Goal: Information Seeking & Learning: Compare options

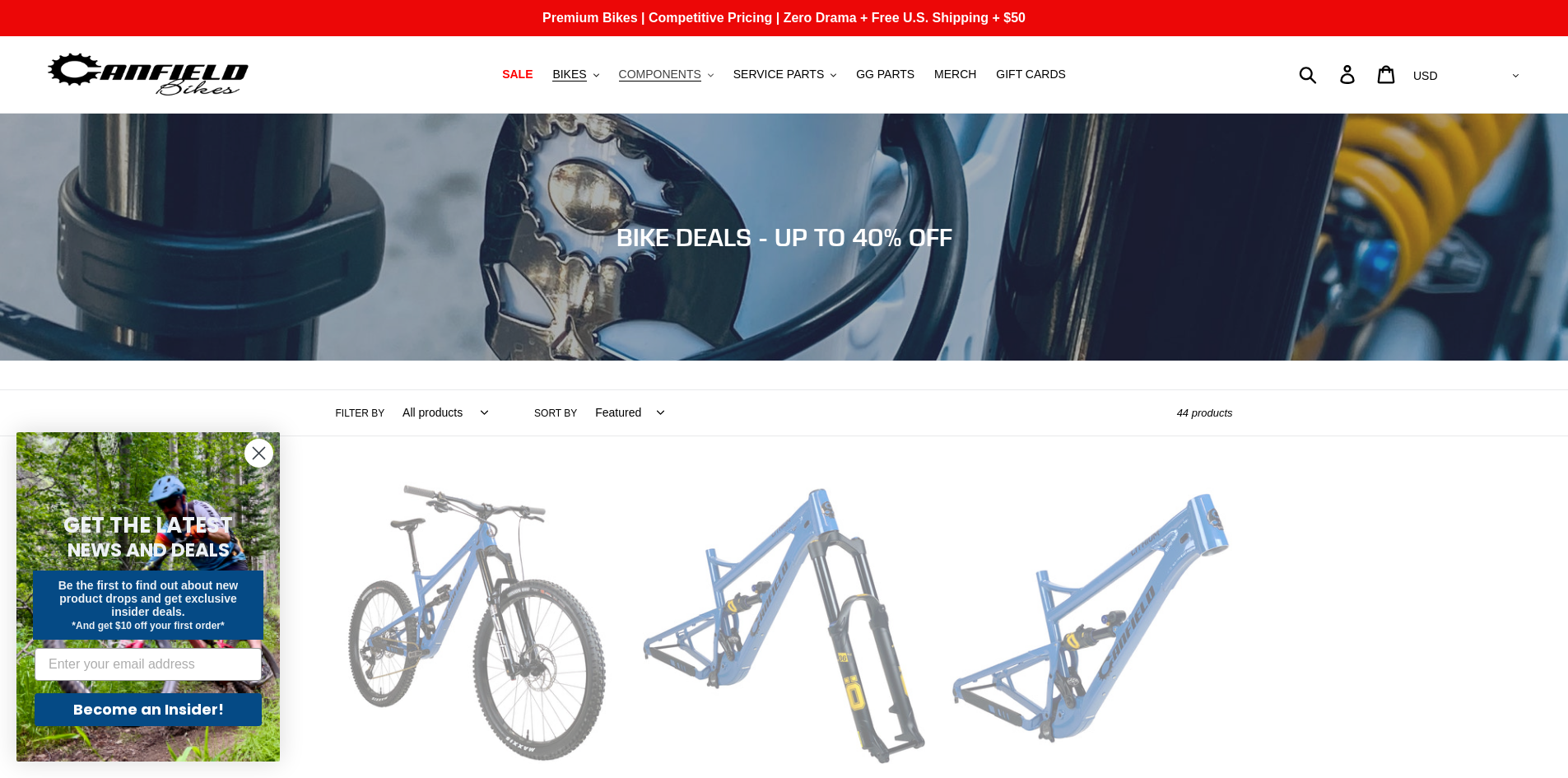
click at [674, 77] on span "COMPONENTS" at bounding box center [659, 74] width 82 height 14
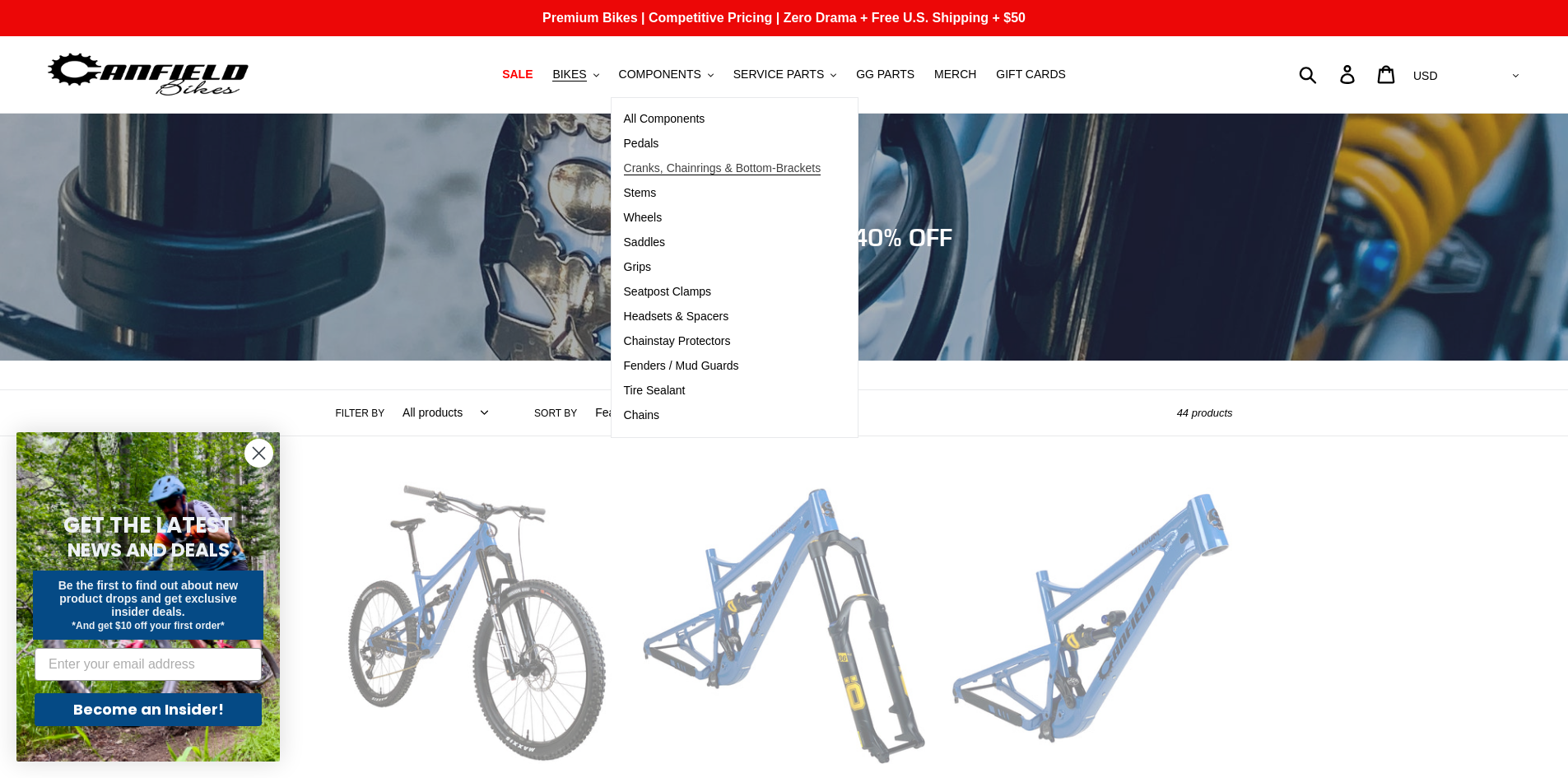
click at [679, 164] on span "Cranks, Chainrings & Bottom-Brackets" at bounding box center [722, 168] width 198 height 14
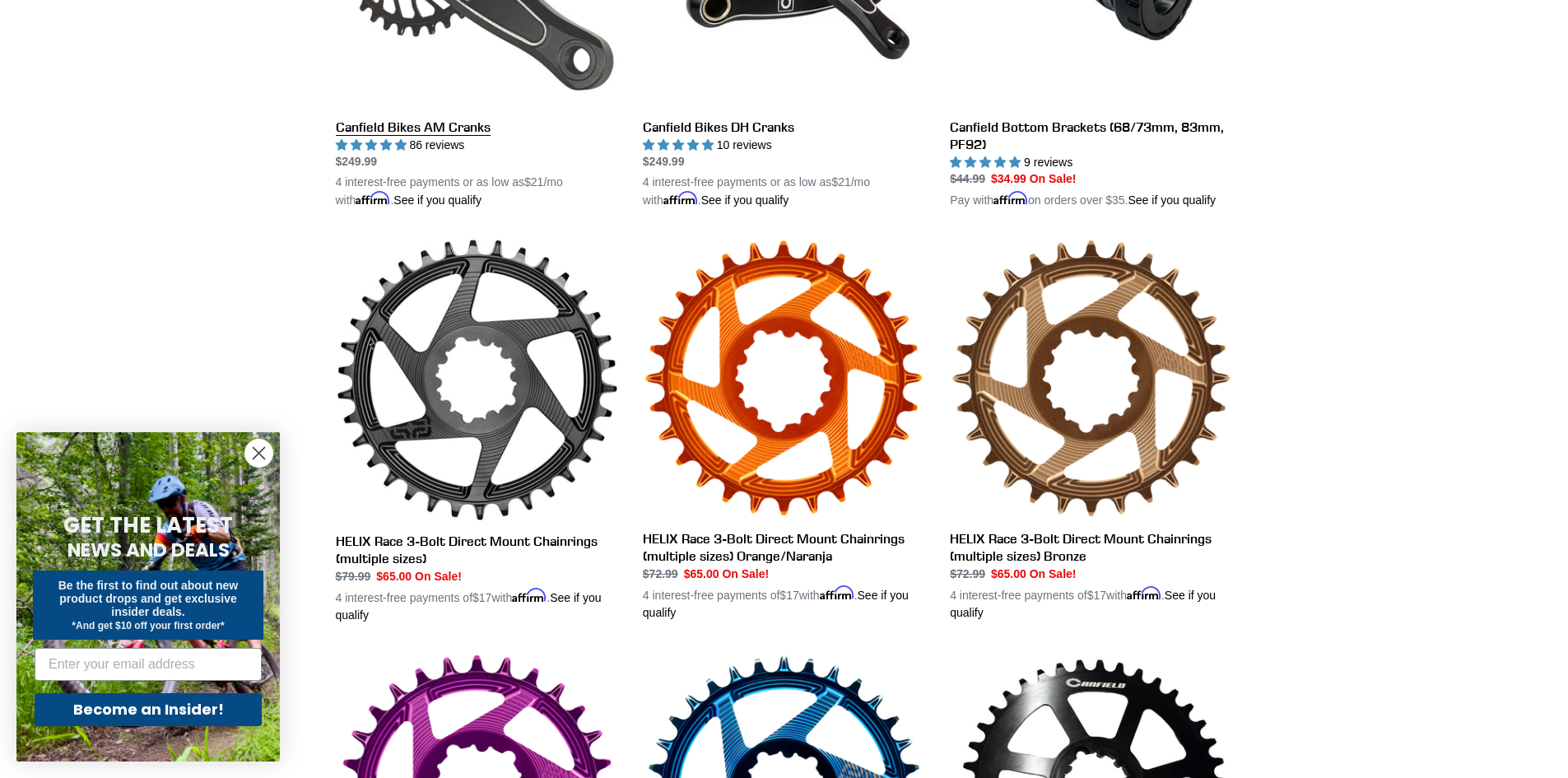
scroll to position [576, 0]
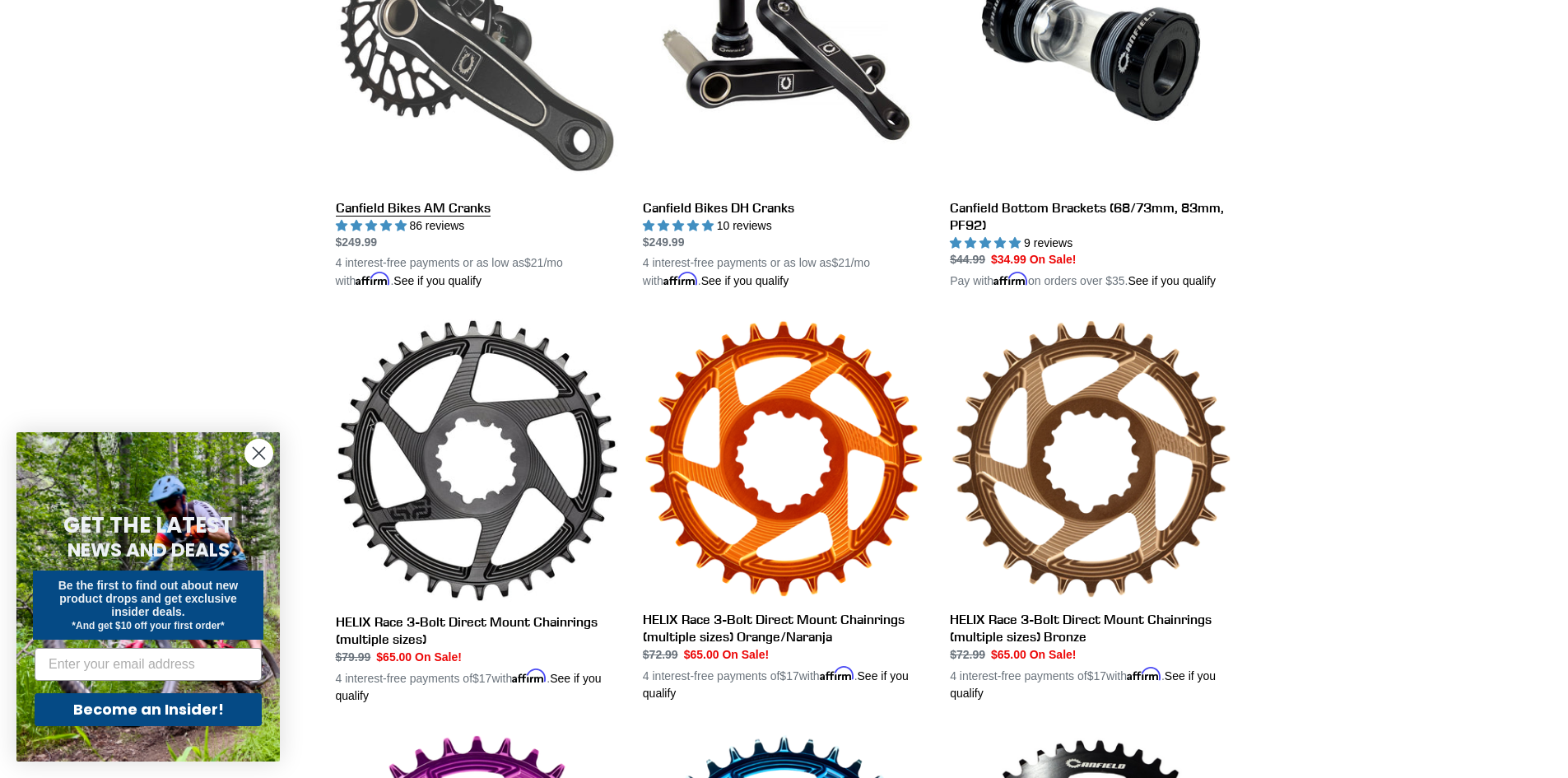
click at [473, 89] on link "Canfield Bikes AM Cranks" at bounding box center [477, 98] width 282 height 386
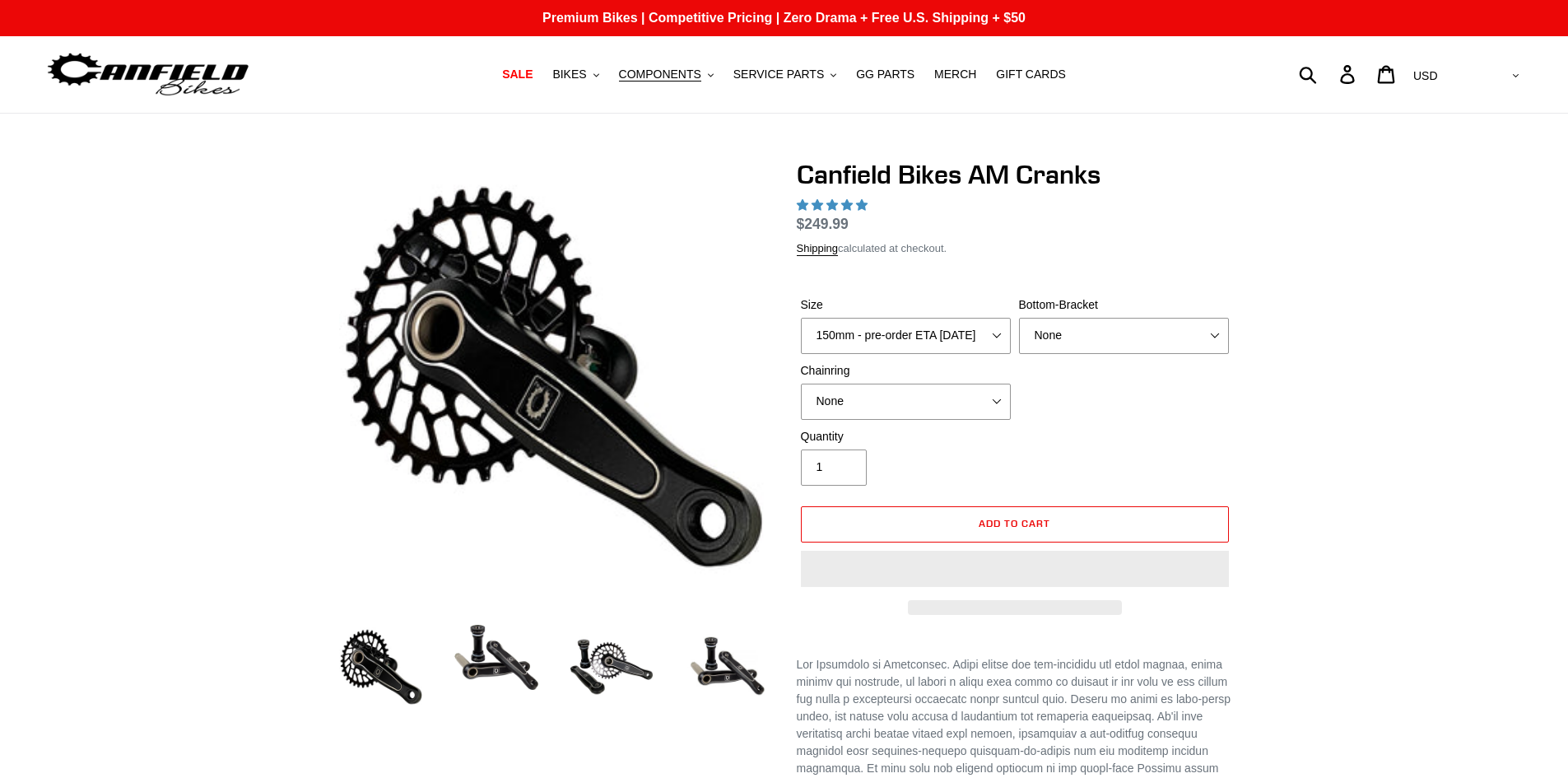
select select "highest-rating"
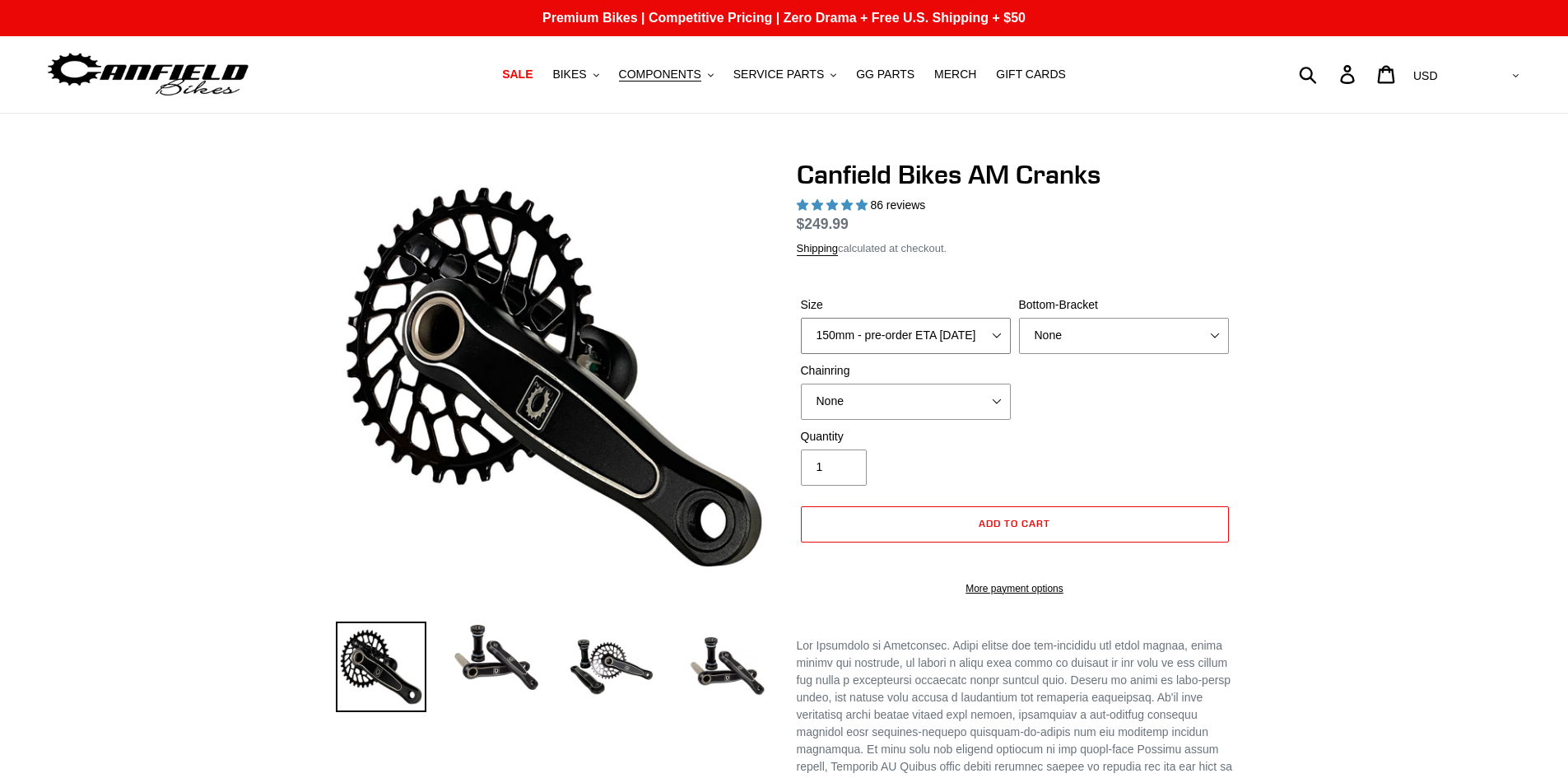
click at [948, 331] on select "150mm - pre-order ETA 9/30/25 155mm - pre-order ETA 9/30/25 160mm - pre-order E…" at bounding box center [906, 336] width 210 height 36
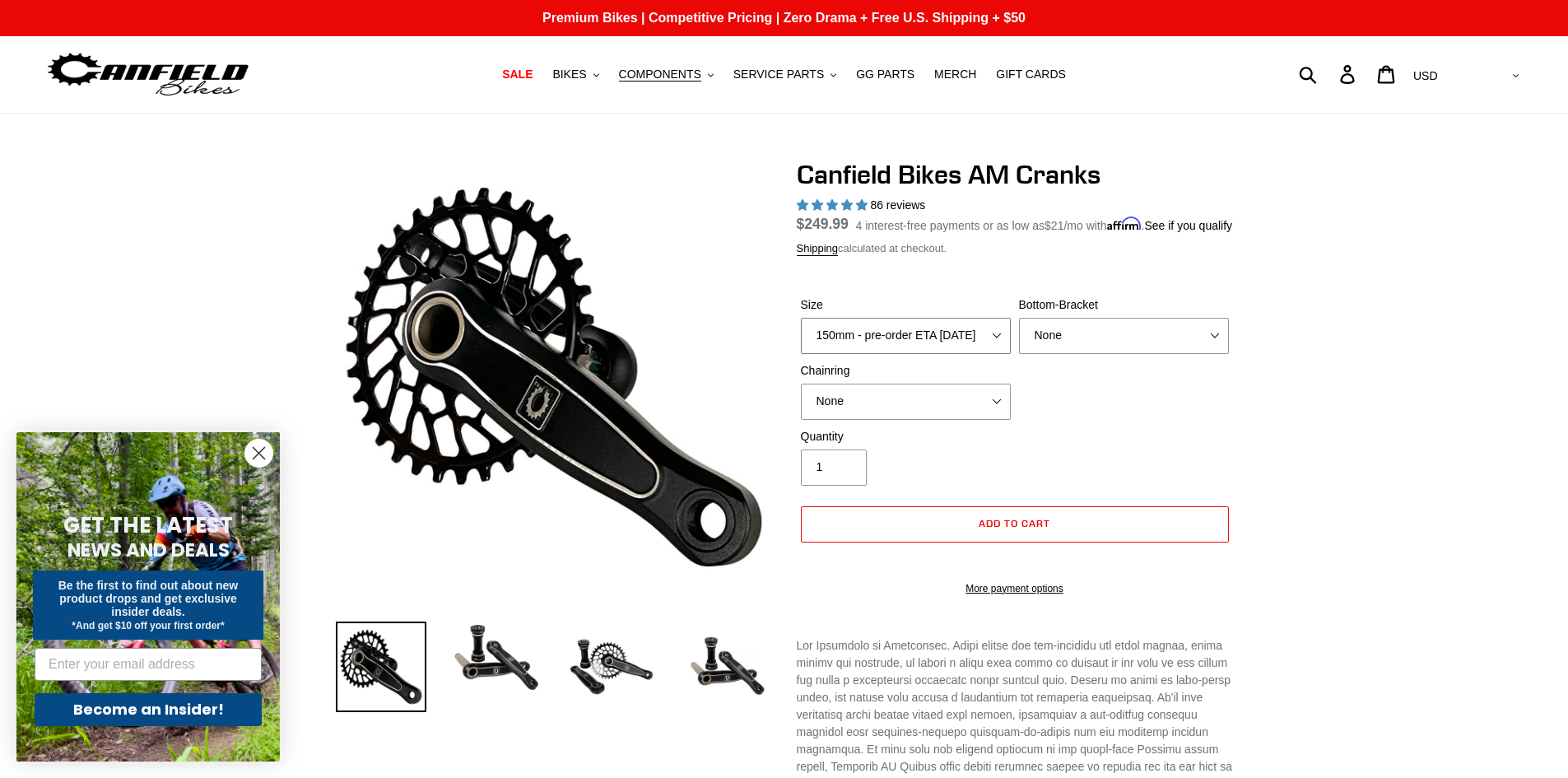
select select "165mm - pre-order ETA 9/30/25"
click at [801, 337] on select "150mm - pre-order ETA 9/30/25 155mm - pre-order ETA 9/30/25 160mm - pre-order E…" at bounding box center [906, 336] width 210 height 36
click at [1068, 353] on select "None BSA Threaded 68/73mm Press Fit PF92" at bounding box center [1124, 336] width 210 height 36
select select "BSA Threaded 68/73mm"
click at [1019, 337] on select "None BSA Threaded 68/73mm Press Fit PF92" at bounding box center [1124, 336] width 210 height 36
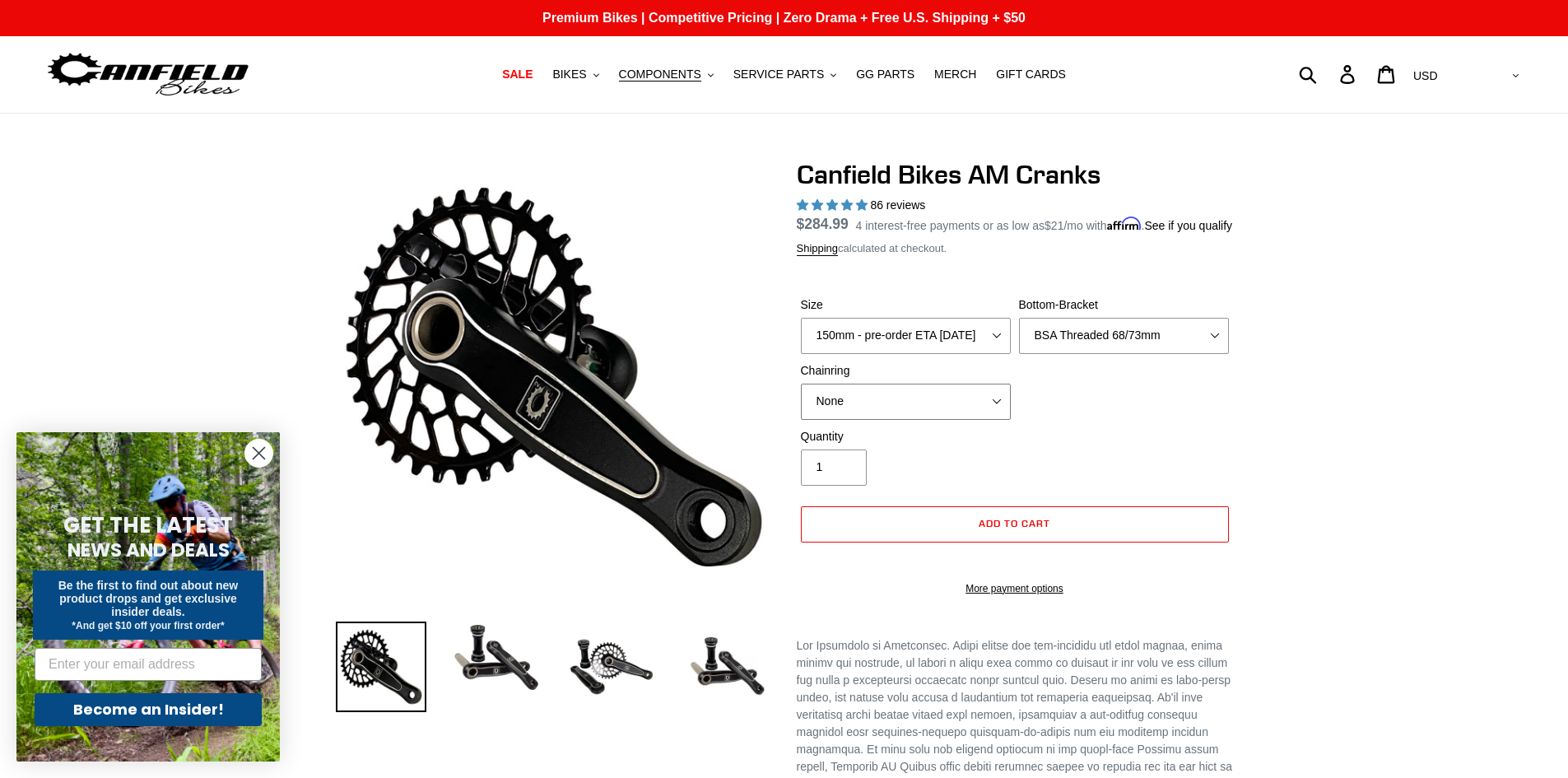
click at [907, 420] on select "None 30t Round (Boost 148) 30t Oval (Boost 148) 32t Round (Boost 148) 32t Oval …" at bounding box center [906, 402] width 210 height 36
click at [801, 403] on select "None 30t Round (Boost 148) 30t Oval (Boost 148) 32t Round (Boost 148) 32t Oval …" at bounding box center [906, 402] width 210 height 36
click at [912, 420] on select "None 30t Round (Boost 148) 30t Oval (Boost 148) 32t Round (Boost 148) 32t Oval …" at bounding box center [906, 402] width 210 height 36
click at [801, 403] on select "None 30t Round (Boost 148) 30t Oval (Boost 148) 32t Round (Boost 148) 32t Oval …" at bounding box center [906, 402] width 210 height 36
click at [906, 420] on select "None 30t Round (Boost 148) 30t Oval (Boost 148) 32t Round (Boost 148) 32t Oval …" at bounding box center [906, 402] width 210 height 36
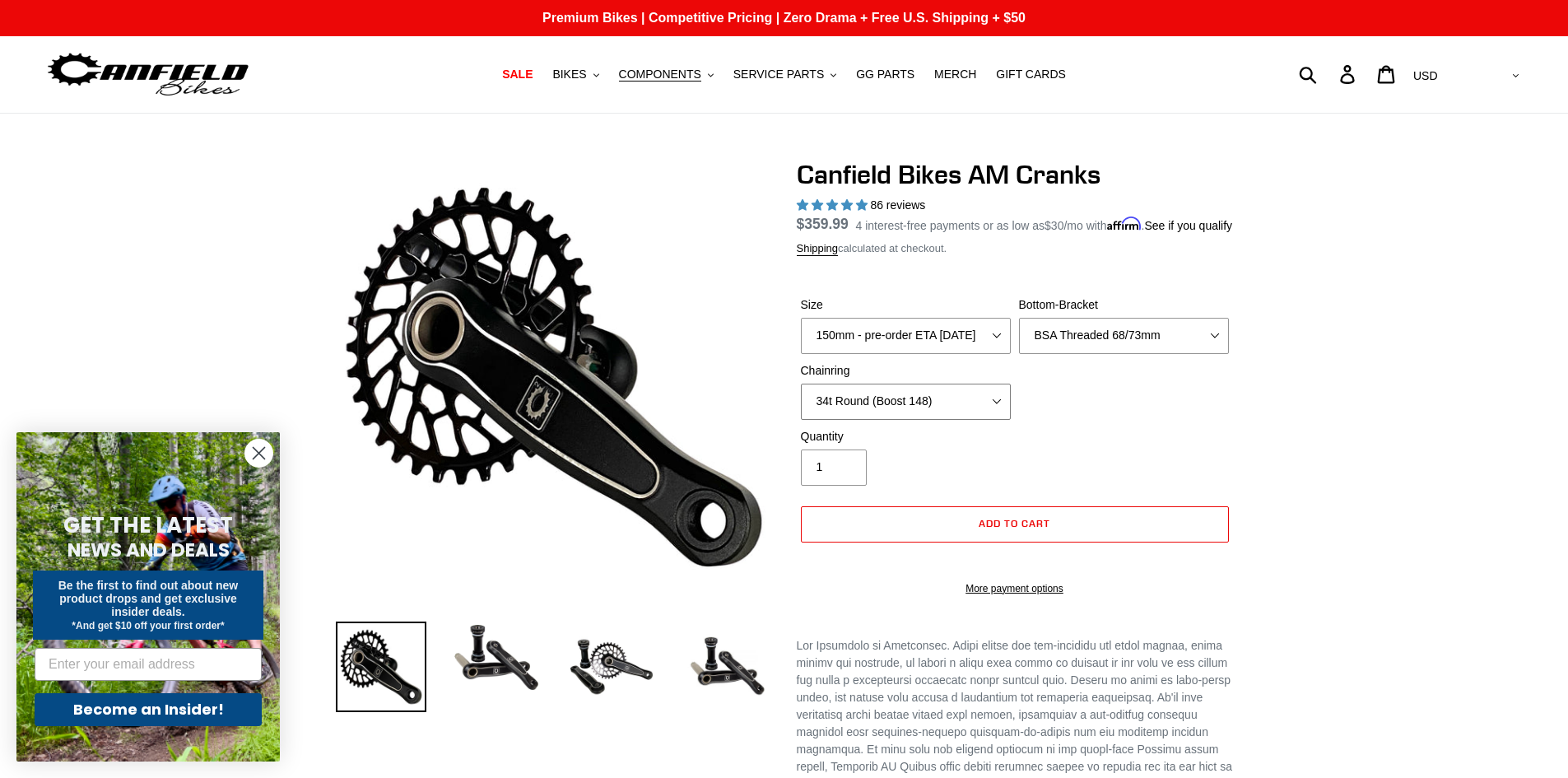
click at [801, 403] on select "None 30t Round (Boost 148) 30t Oval (Boost 148) 32t Round (Boost 148) 32t Oval …" at bounding box center [906, 402] width 210 height 36
click at [897, 420] on select "None 30t Round (Boost 148) 30t Oval (Boost 148) 32t Round (Boost 148) 32t Oval …" at bounding box center [906, 402] width 210 height 36
click at [801, 403] on select "None 30t Round (Boost 148) 30t Oval (Boost 148) 32t Round (Boost 148) 32t Oval …" at bounding box center [906, 402] width 210 height 36
click at [905, 418] on select "None 30t Round (Boost 148) 30t Oval (Boost 148) 32t Round (Boost 148) 32t Oval …" at bounding box center [906, 402] width 210 height 36
click at [801, 403] on select "None 30t Round (Boost 148) 30t Oval (Boost 148) 32t Round (Boost 148) 32t Oval …" at bounding box center [906, 402] width 210 height 36
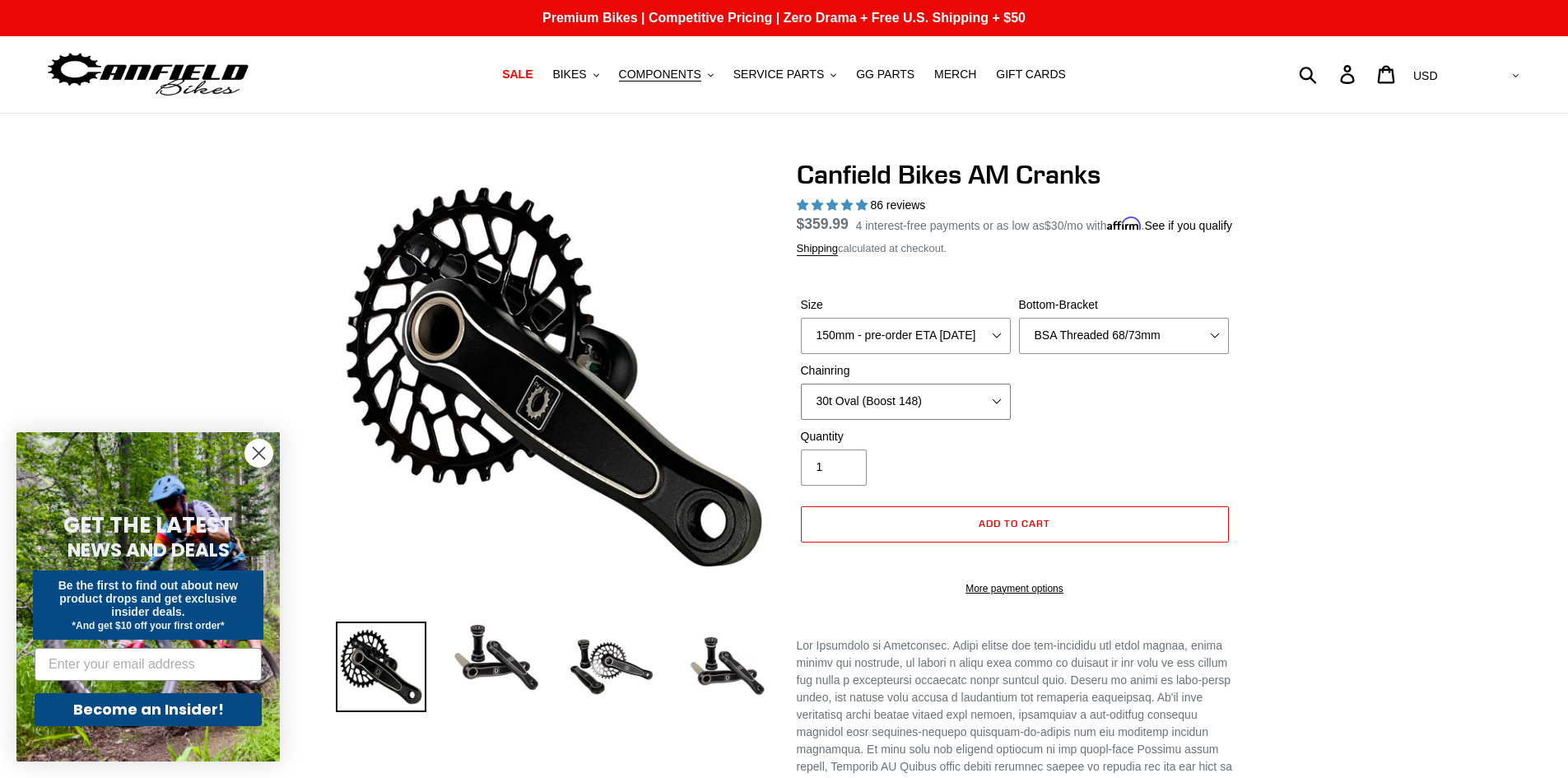
click at [887, 420] on select "None 30t Round (Boost 148) 30t Oval (Boost 148) 32t Round (Boost 148) 32t Oval …" at bounding box center [906, 402] width 210 height 36
select select "32t Round (Boost 148)"
click at [801, 403] on select "None 30t Round (Boost 148) 30t Oval (Boost 148) 32t Round (Boost 148) 32t Oval …" at bounding box center [906, 402] width 210 height 36
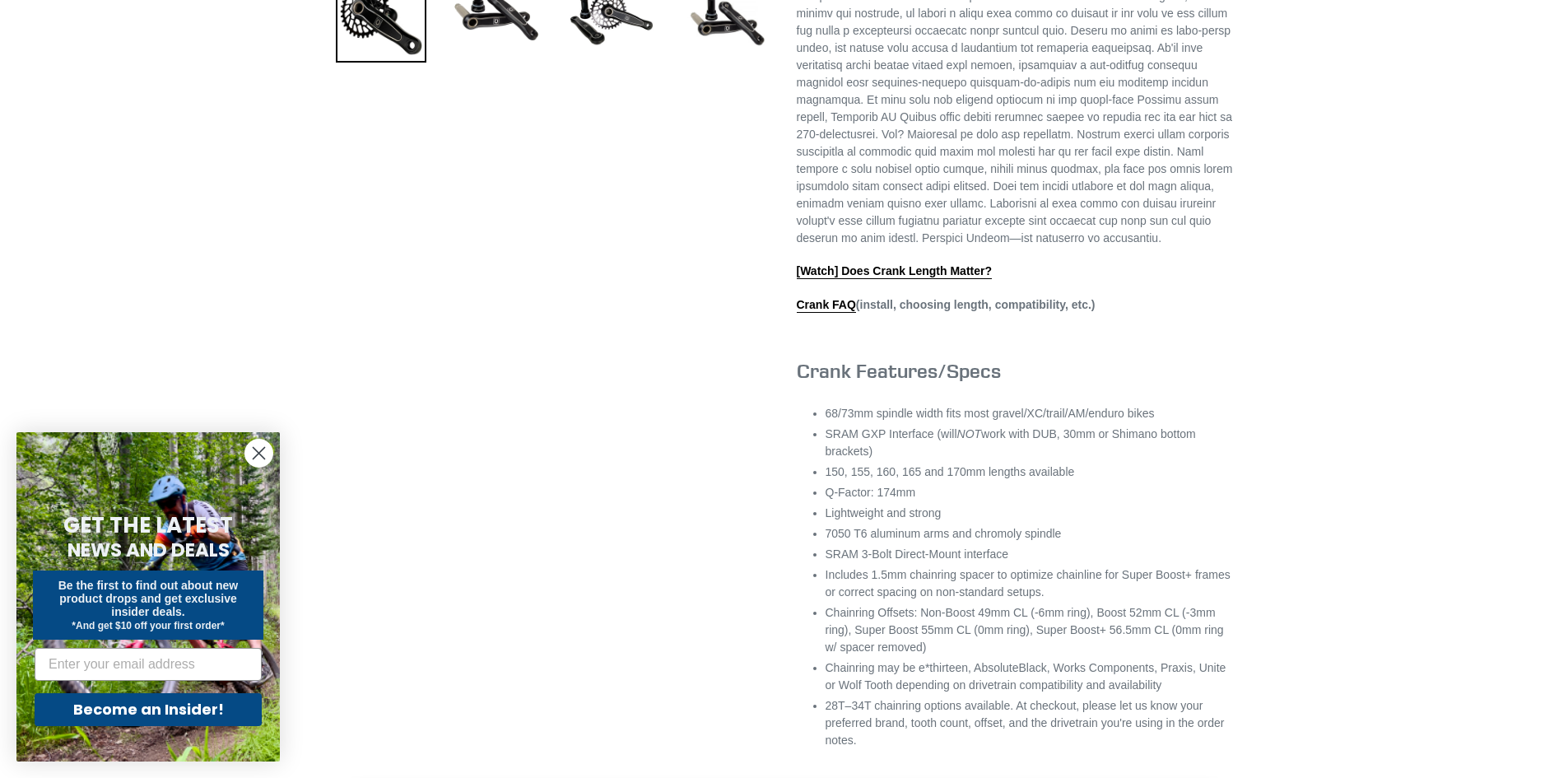
scroll to position [165, 0]
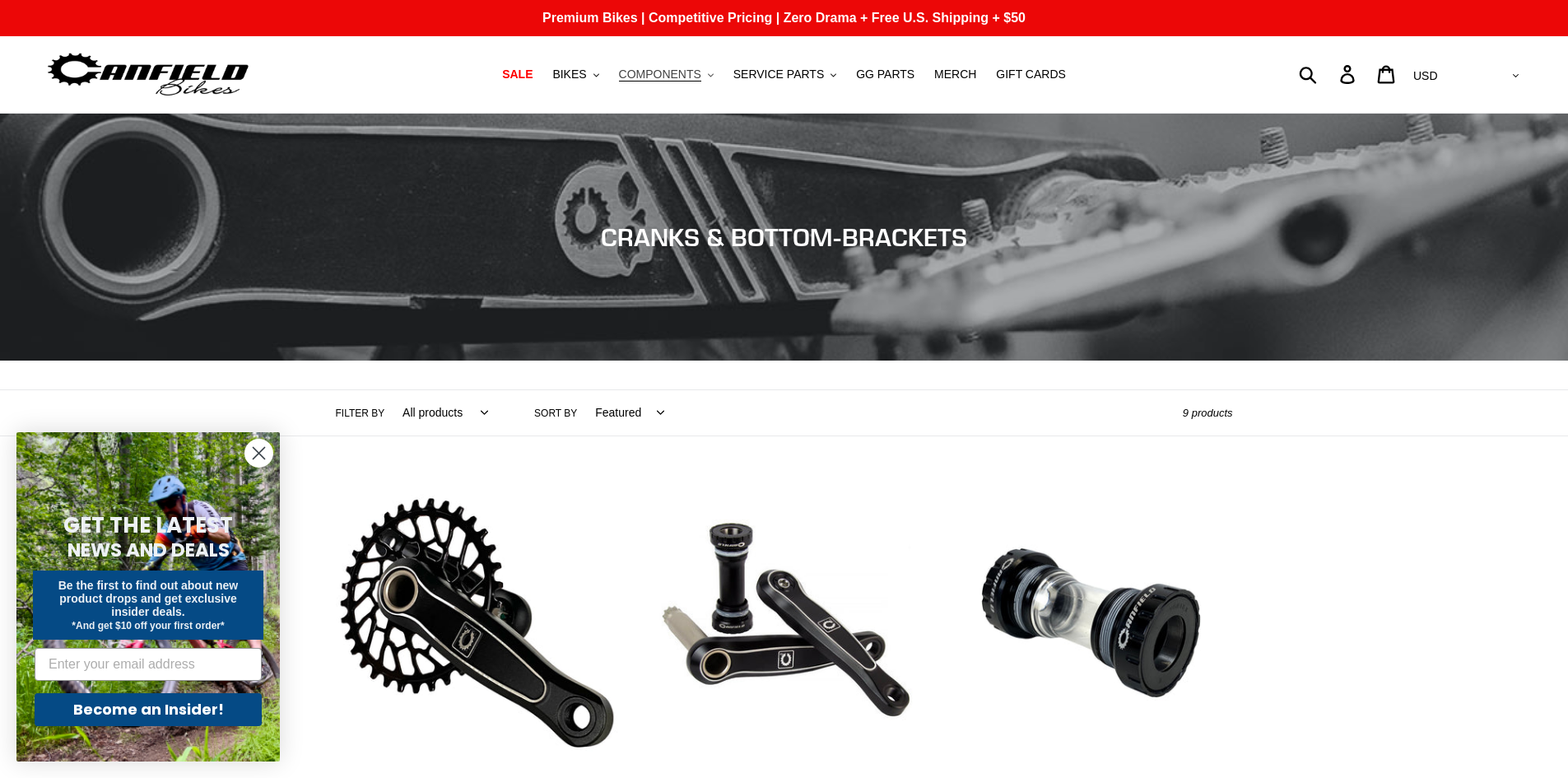
click at [702, 75] on span "COMPONENTS" at bounding box center [659, 74] width 82 height 14
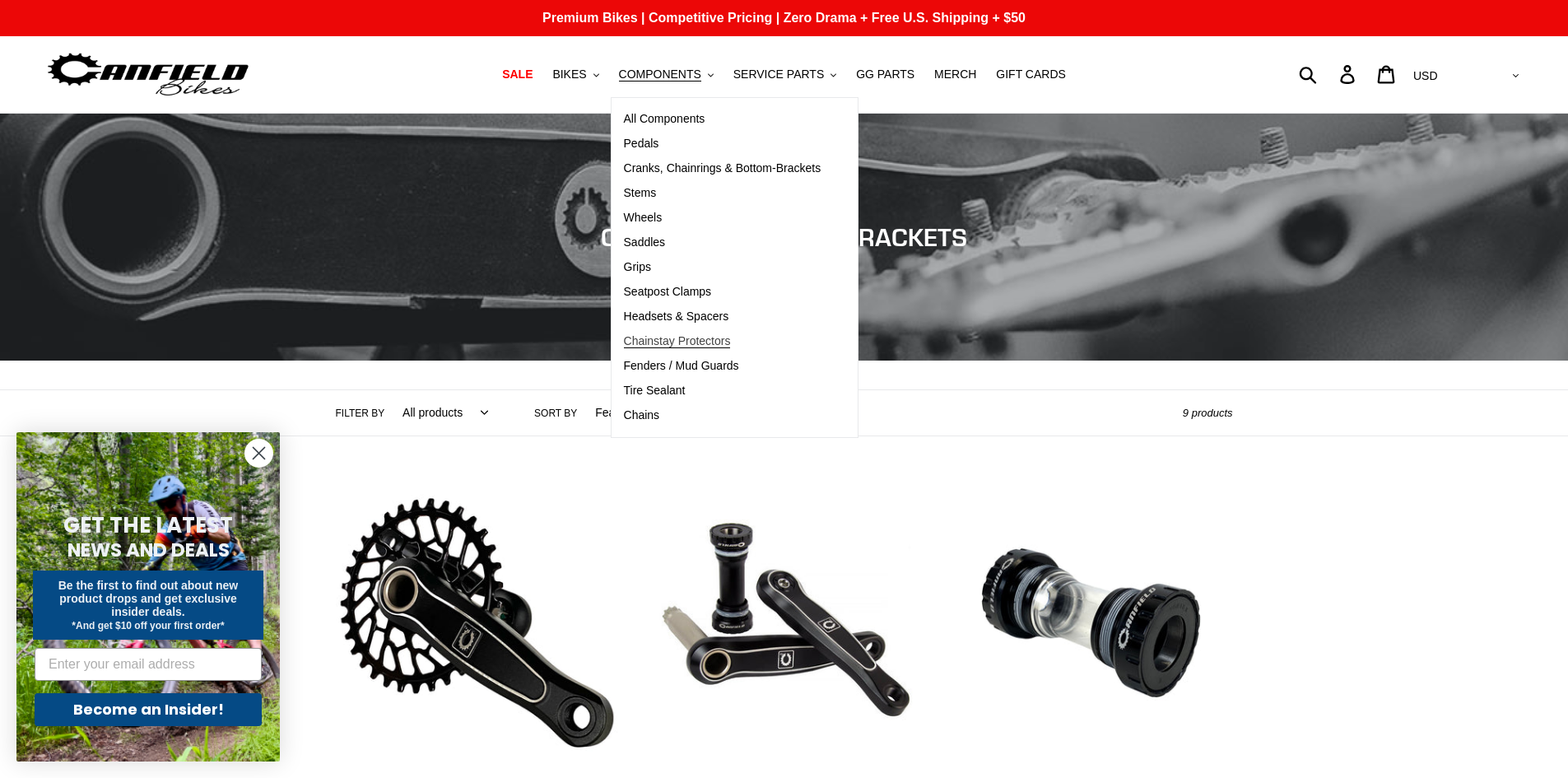
click at [676, 345] on span "Chainstay Protectors" at bounding box center [677, 341] width 107 height 14
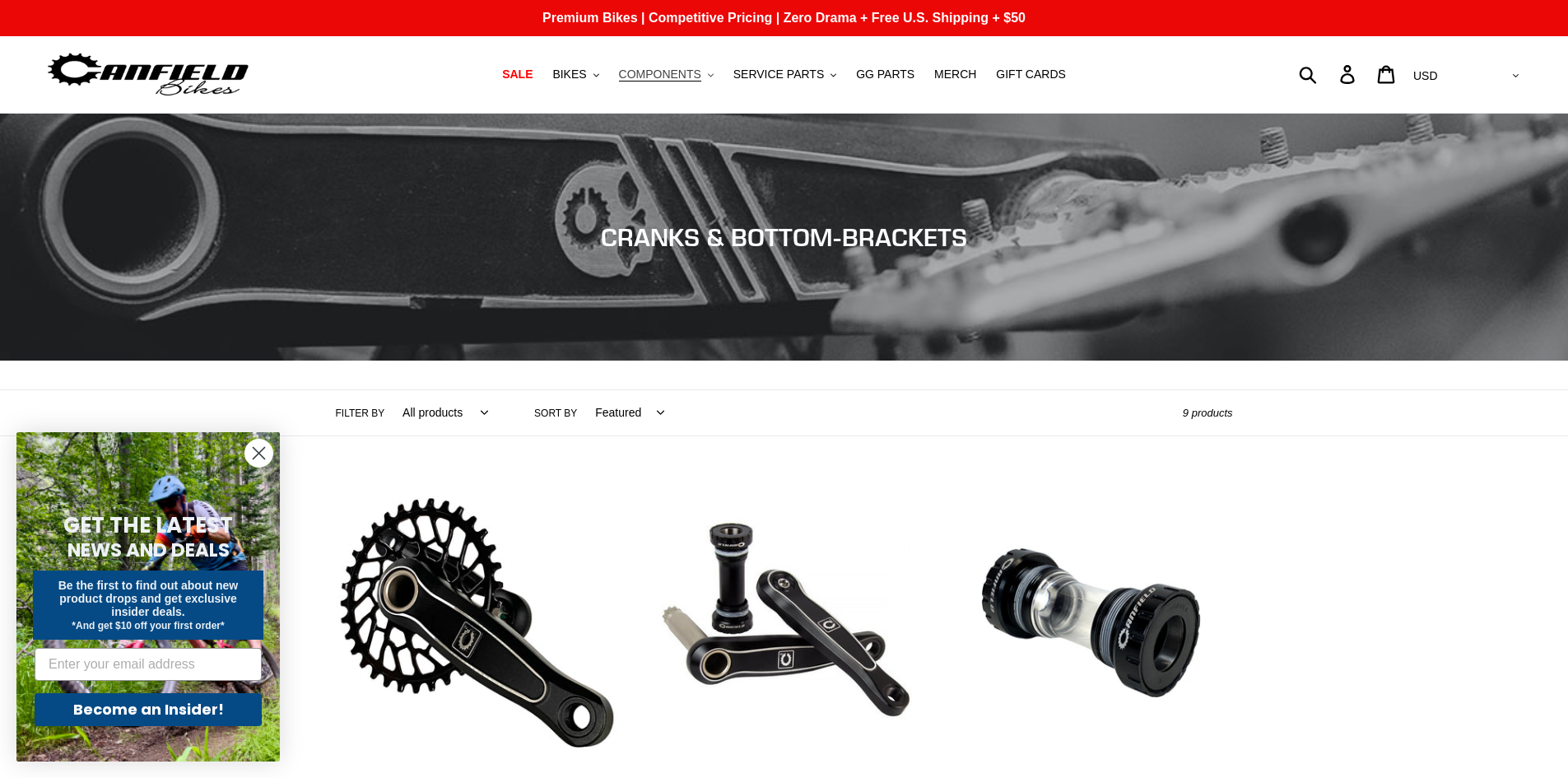
click at [711, 77] on button "COMPONENTS .cls-1{fill:#231f20}" at bounding box center [666, 74] width 111 height 22
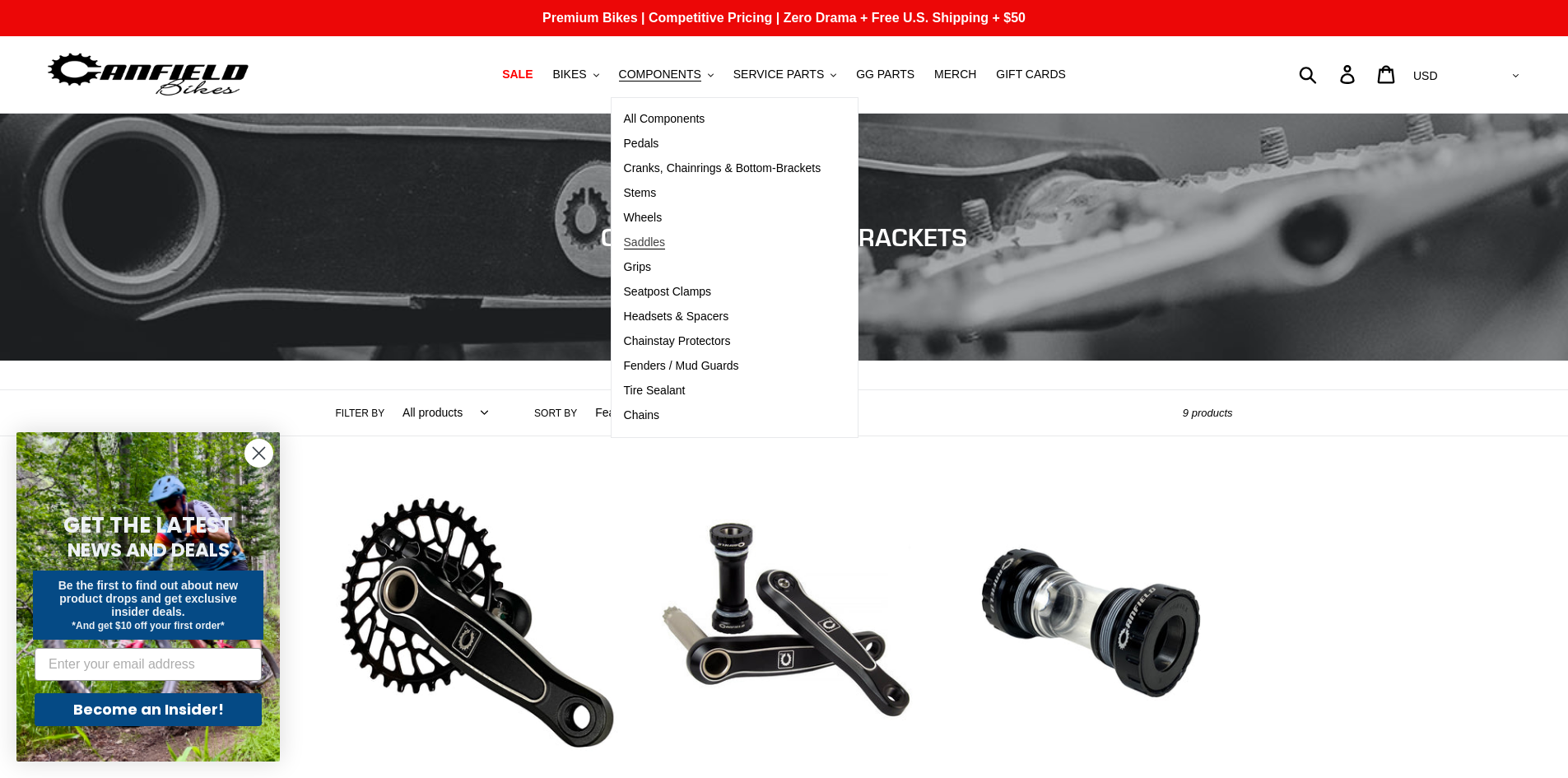
click at [659, 233] on link "Saddles" at bounding box center [722, 243] width 223 height 25
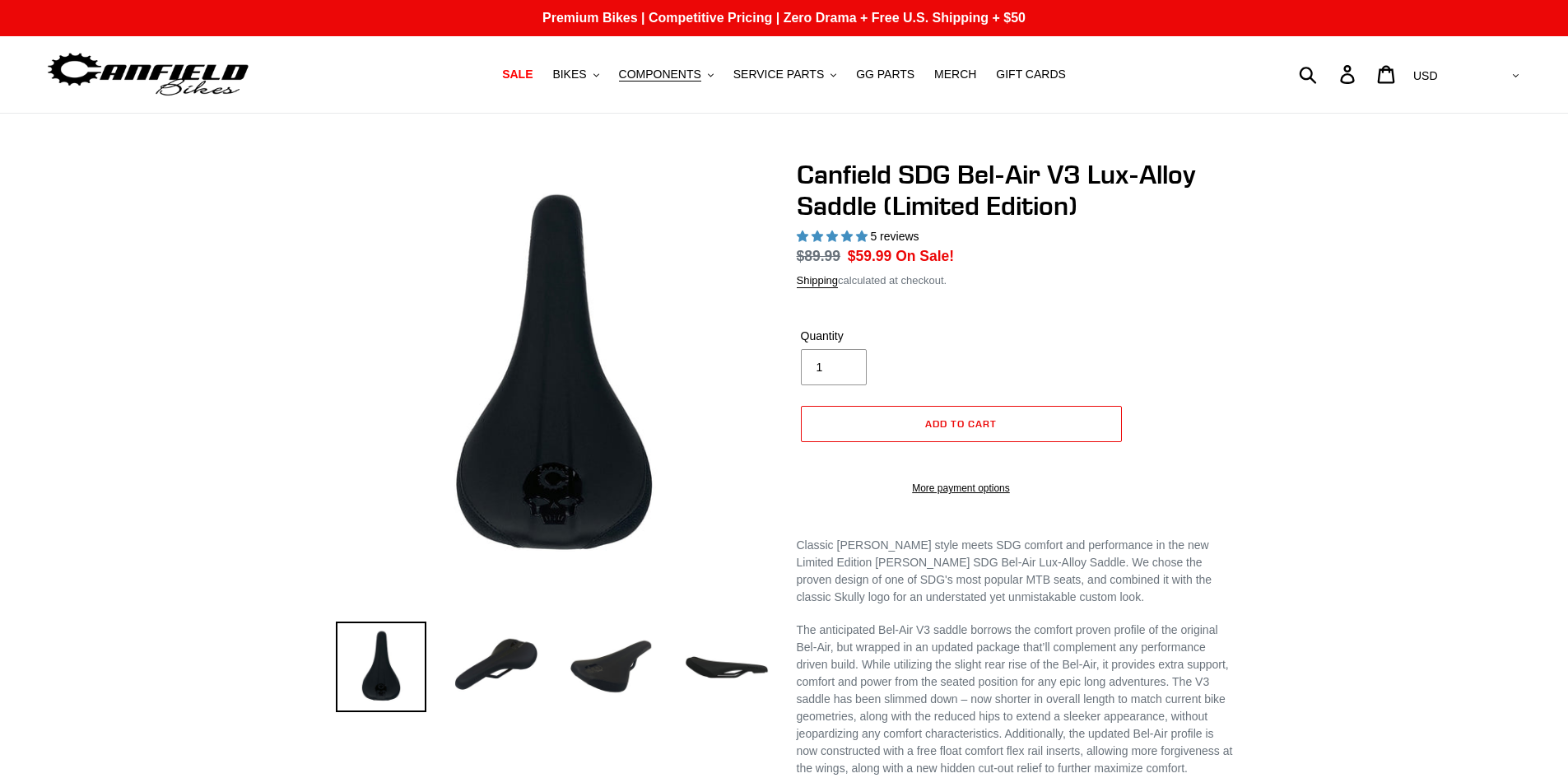
select select "highest-rating"
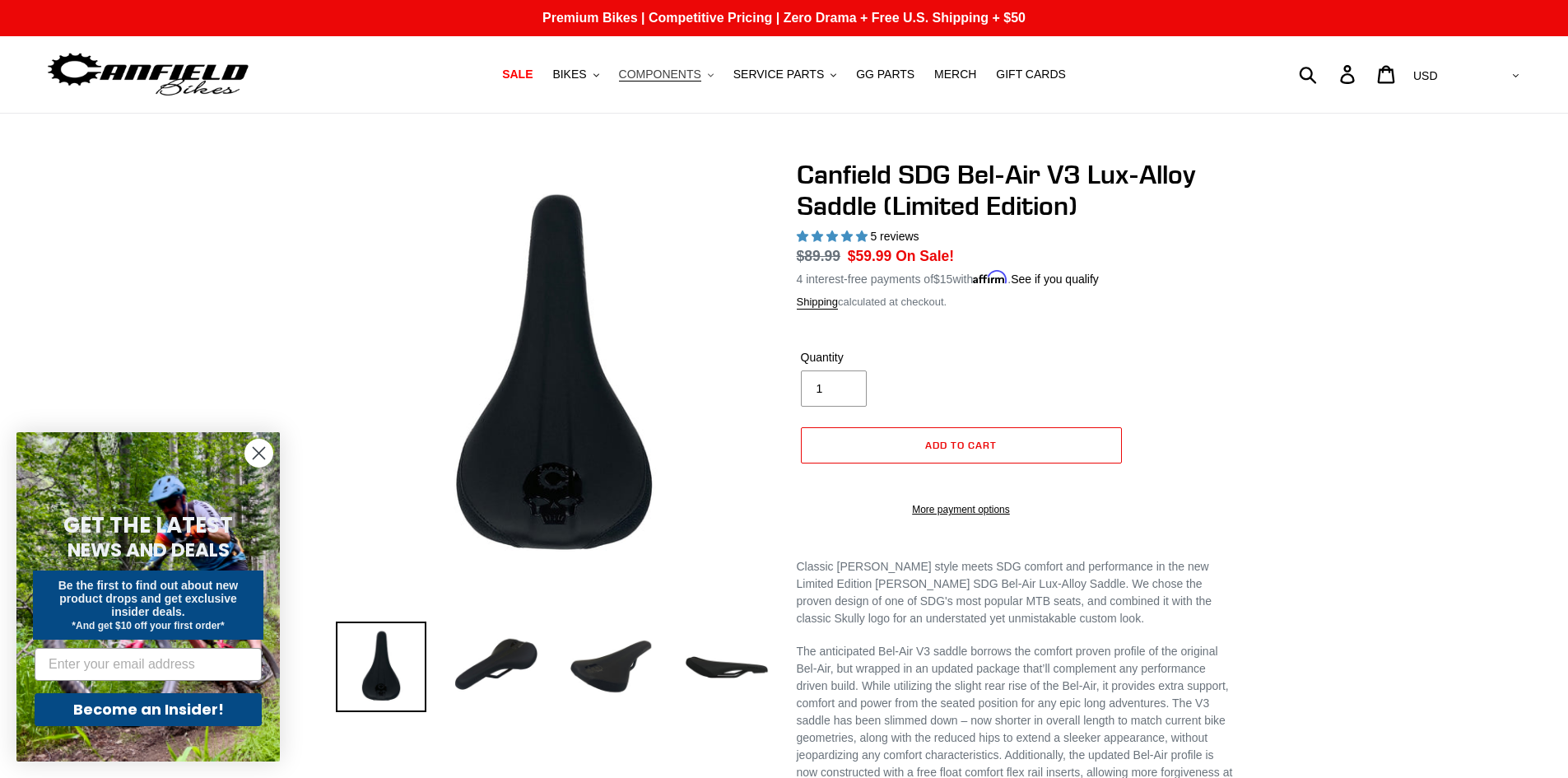
click at [696, 71] on span "COMPONENTS" at bounding box center [659, 74] width 82 height 14
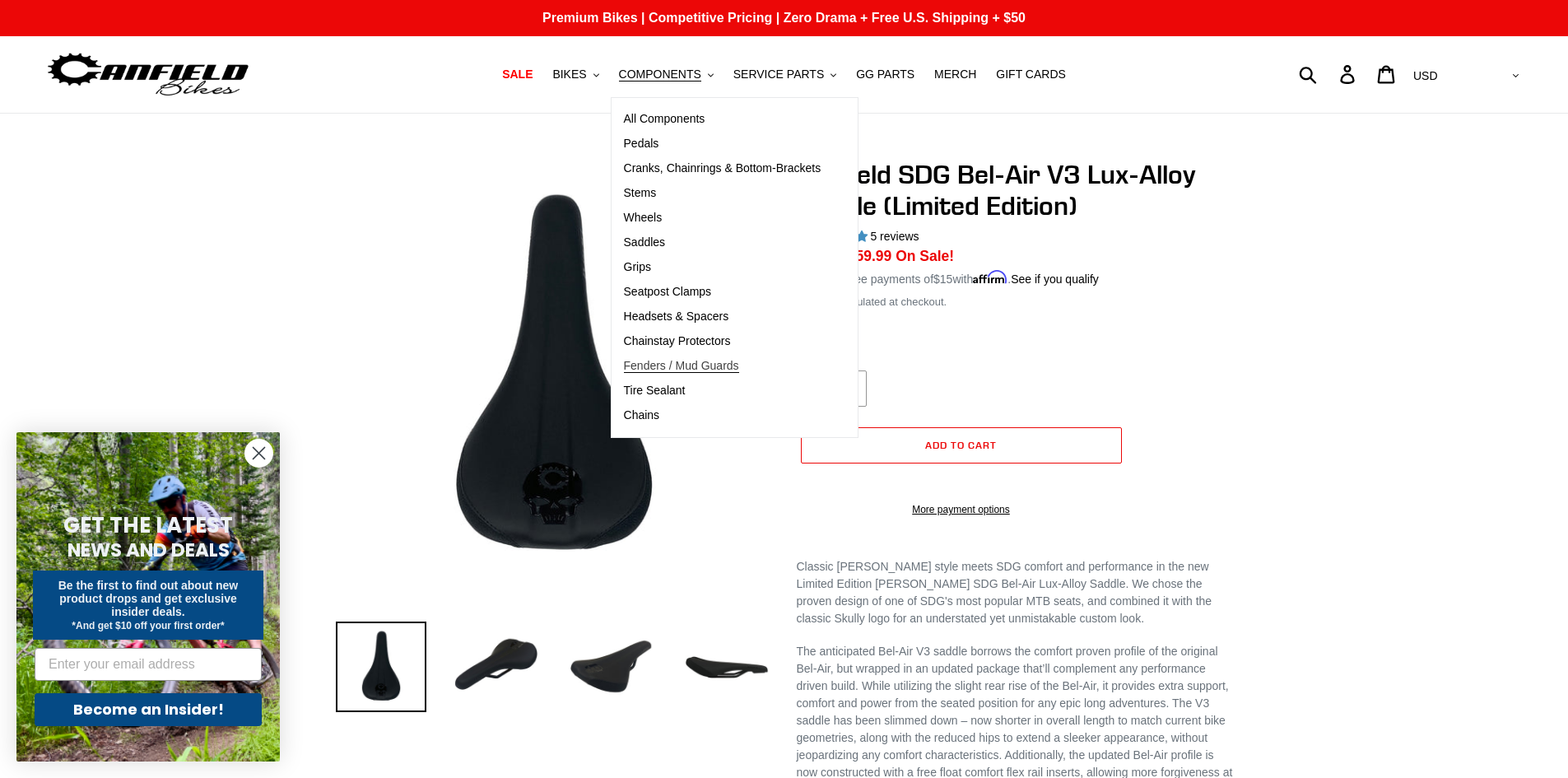
click at [735, 364] on span "Fenders / Mud Guards" at bounding box center [681, 366] width 115 height 14
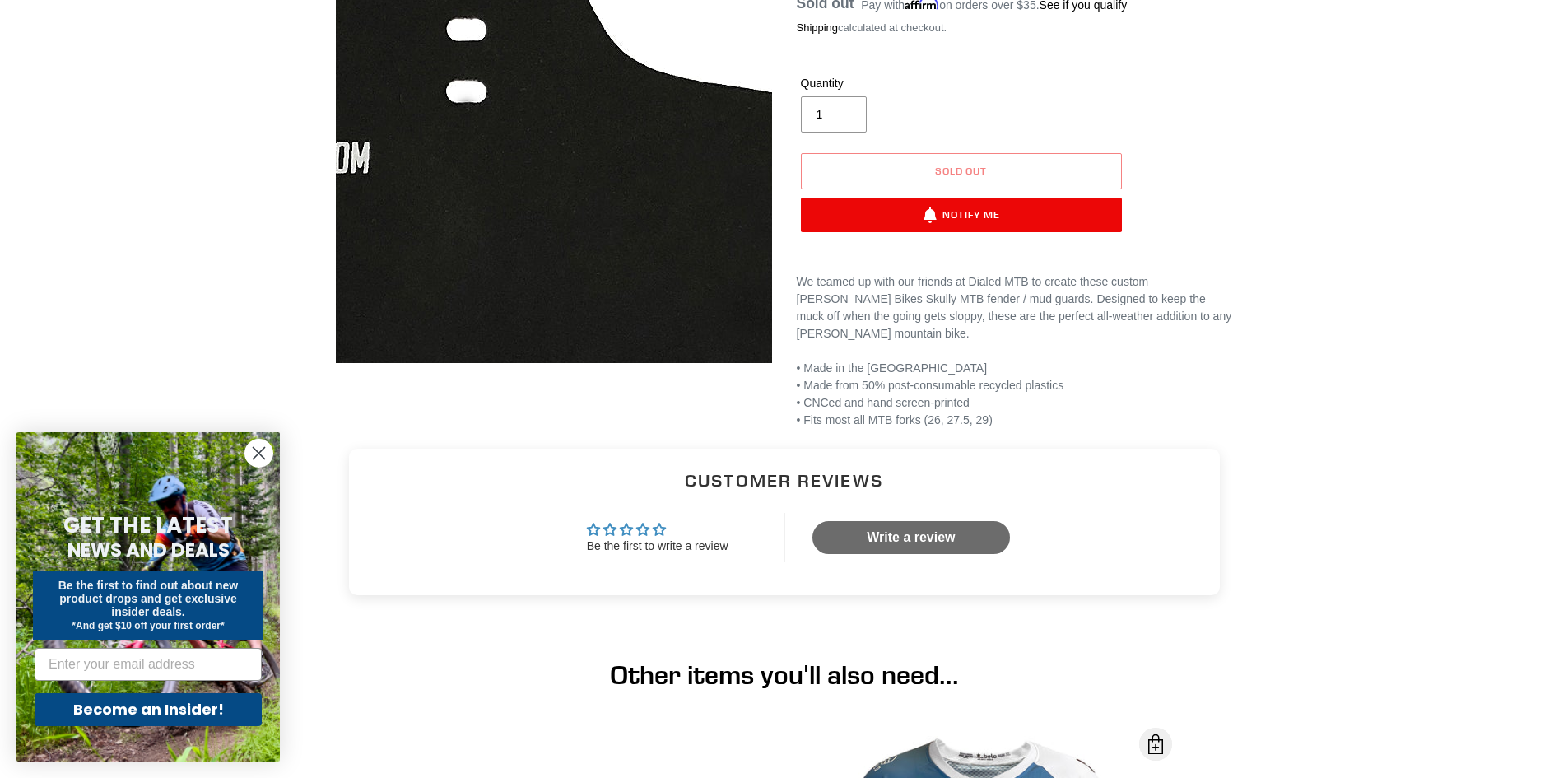
scroll to position [82, 0]
